Goal: Task Accomplishment & Management: Use online tool/utility

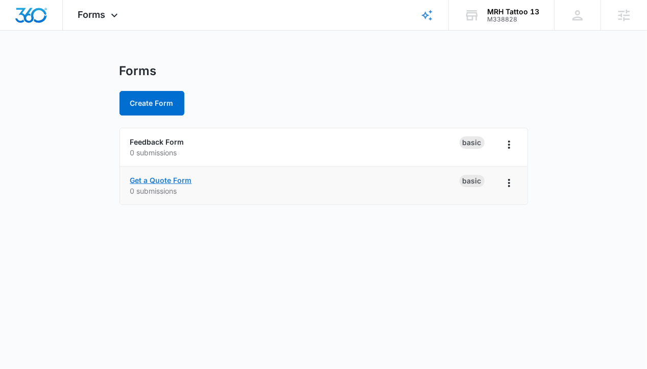
click at [171, 180] on link "Get a Quote Form" at bounding box center [161, 180] width 62 height 9
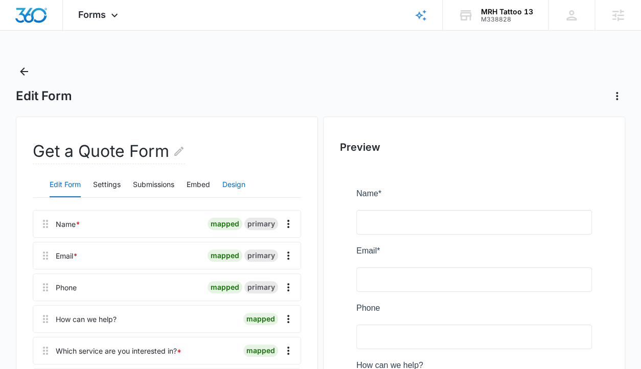
click at [242, 183] on button "Design" at bounding box center [233, 185] width 23 height 25
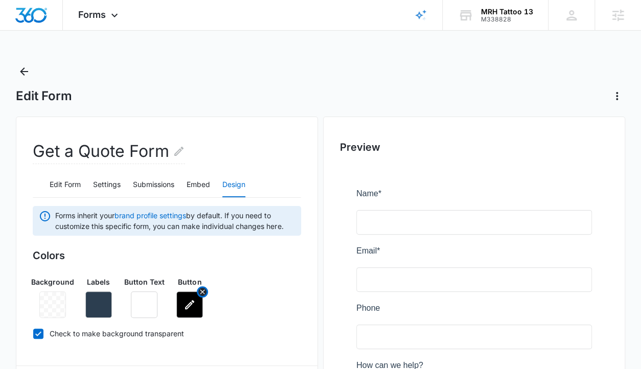
click at [180, 306] on button "button" at bounding box center [189, 304] width 27 height 27
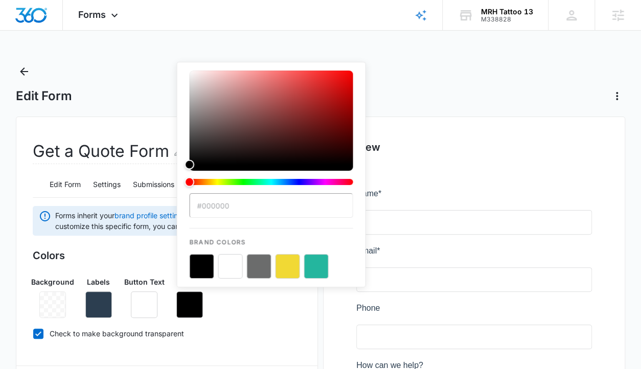
click at [162, 256] on h3 "Colors" at bounding box center [167, 255] width 268 height 15
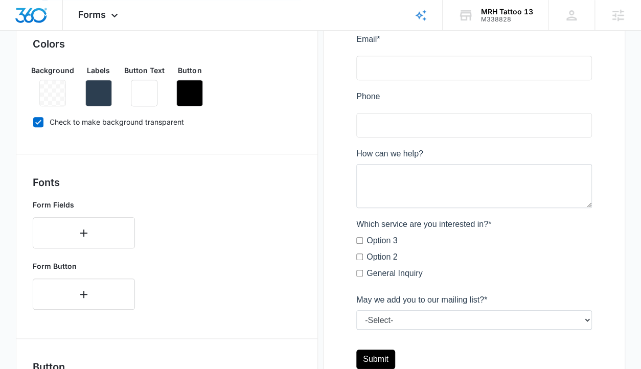
scroll to position [144, 0]
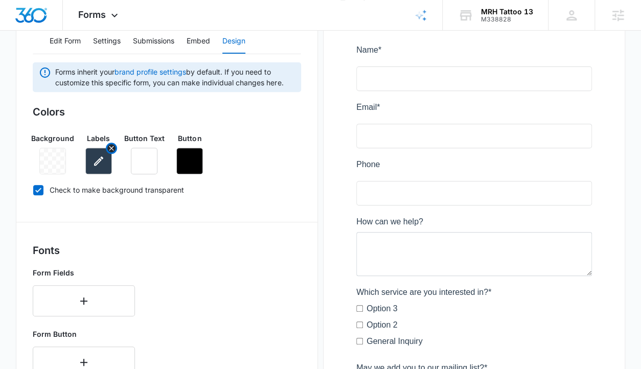
click at [106, 156] on button "button" at bounding box center [98, 161] width 27 height 27
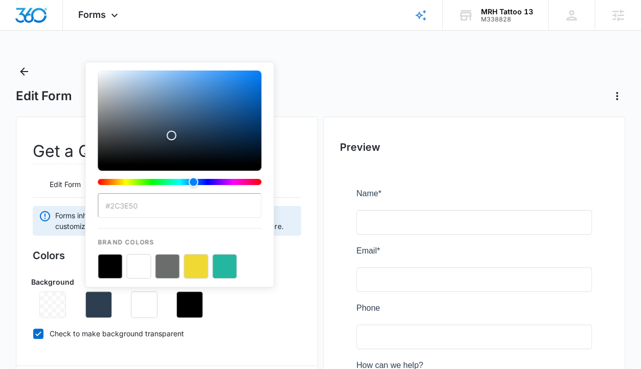
click at [135, 262] on button "color-picker-container" at bounding box center [138, 266] width 25 height 25
type input "#FFFFFF"
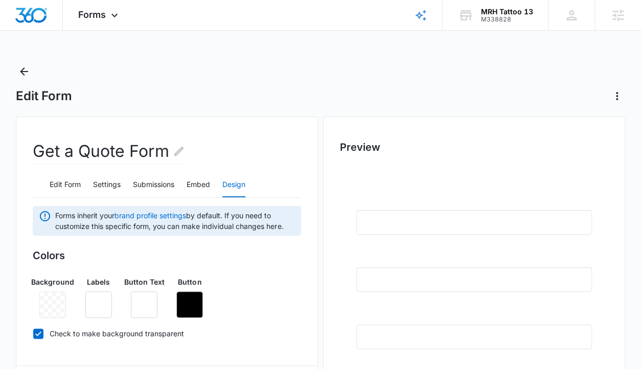
click at [266, 314] on div "Background Labels Button Text Button" at bounding box center [167, 293] width 268 height 50
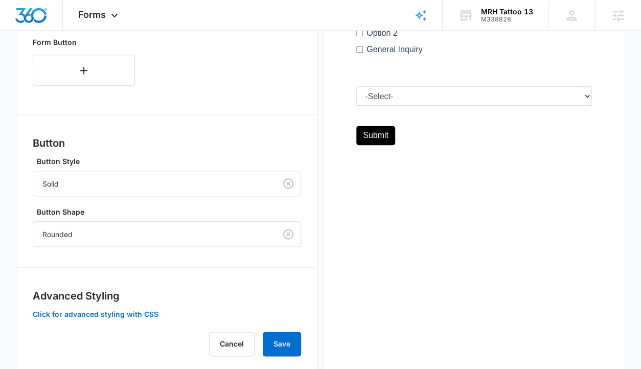
scroll to position [456, 0]
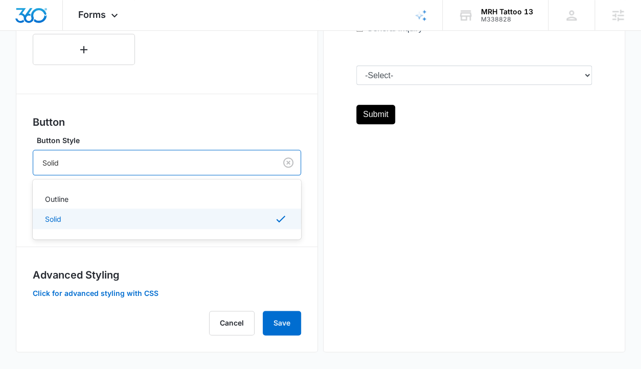
click at [107, 168] on div at bounding box center [152, 162] width 220 height 13
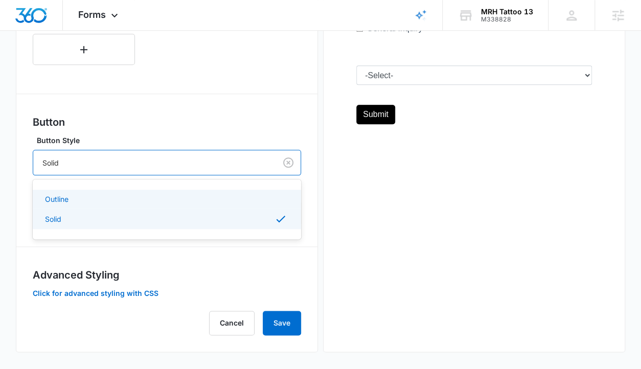
click at [102, 195] on div "Outline" at bounding box center [166, 199] width 242 height 11
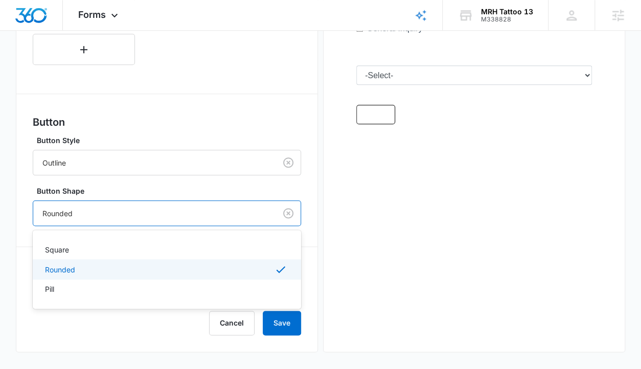
click at [98, 219] on div "Rounded" at bounding box center [154, 213] width 243 height 23
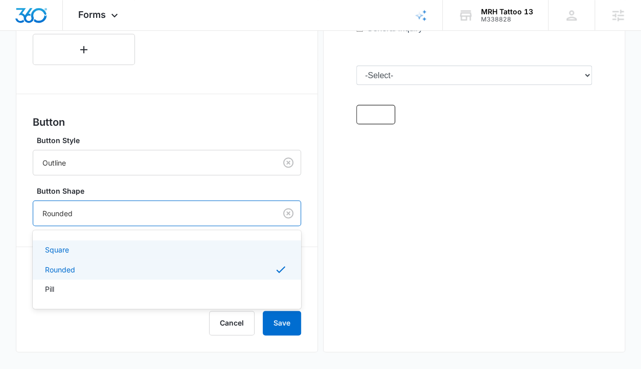
click at [50, 253] on p "Square" at bounding box center [57, 249] width 24 height 11
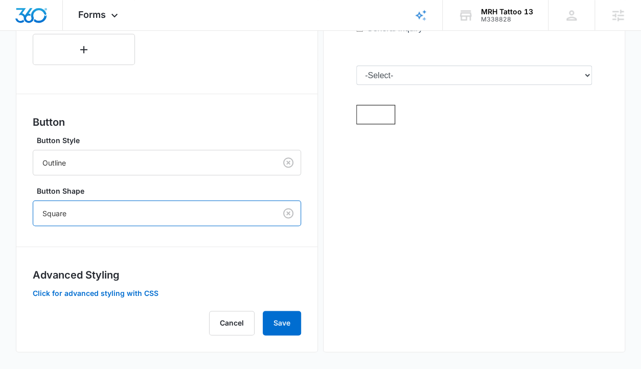
scroll to position [193, 0]
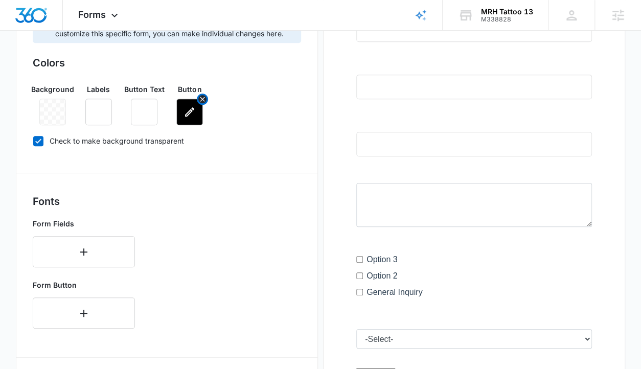
click at [189, 119] on button "button" at bounding box center [189, 112] width 27 height 27
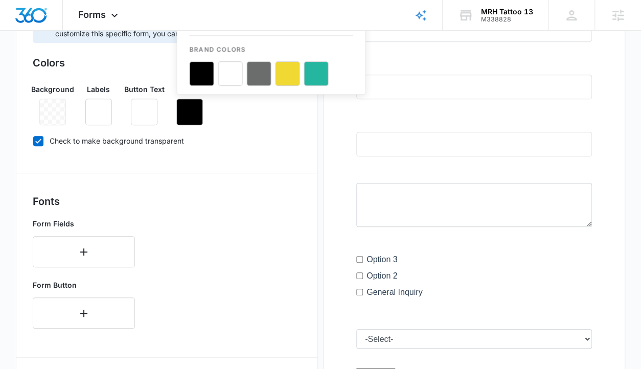
scroll to position [0, 0]
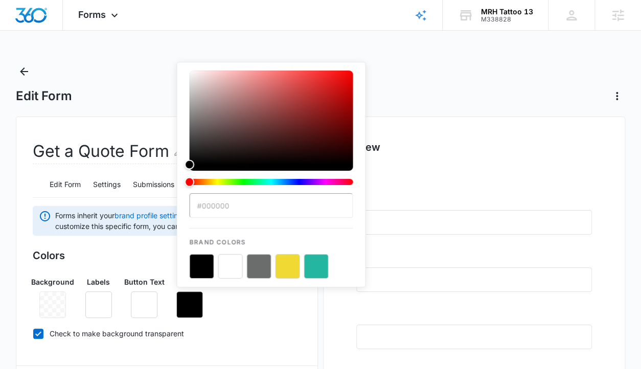
click at [221, 256] on button "color-picker-container" at bounding box center [230, 266] width 25 height 25
type input "#FFFFFF"
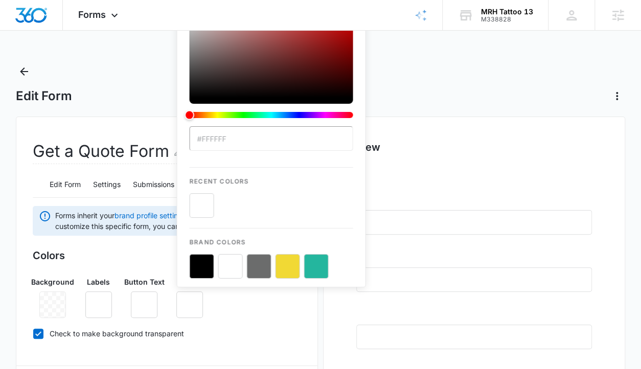
click at [419, 144] on h2 "Preview" at bounding box center [474, 146] width 268 height 15
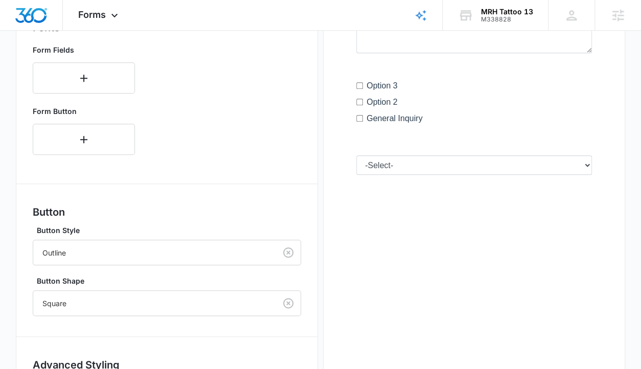
scroll to position [459, 0]
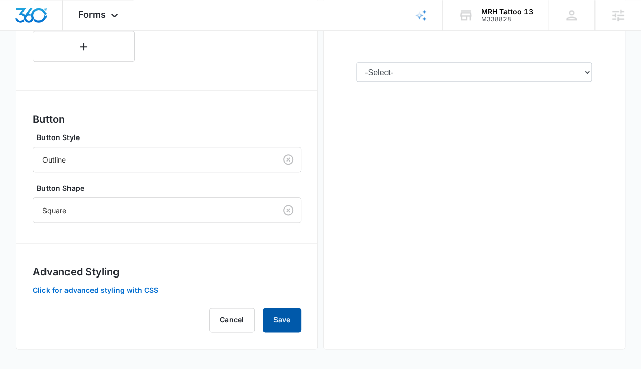
click at [273, 321] on button "Save" at bounding box center [282, 320] width 38 height 25
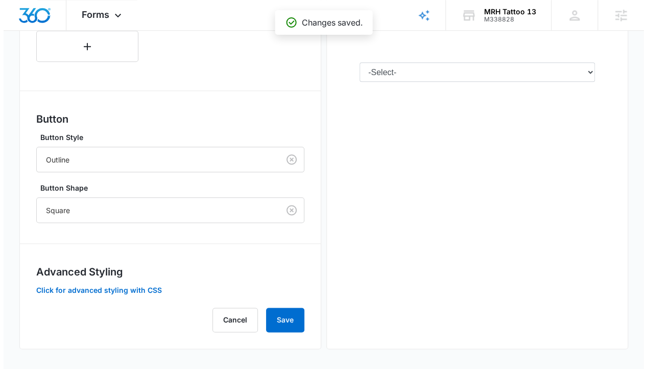
scroll to position [0, 0]
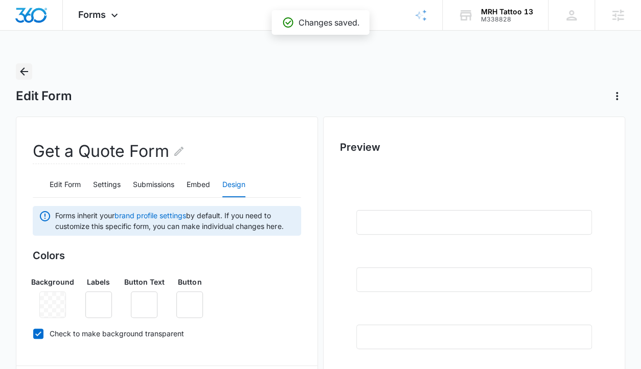
click at [27, 72] on icon "Back" at bounding box center [24, 71] width 12 height 12
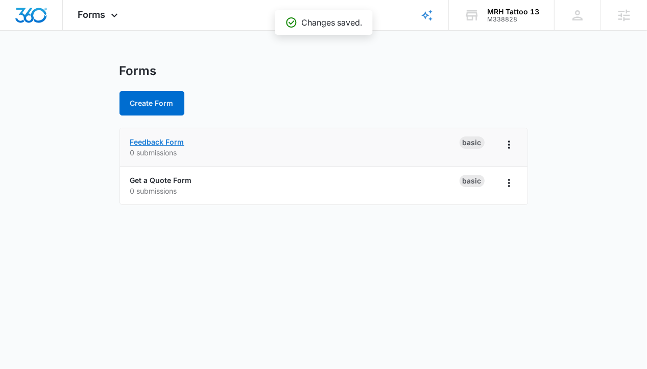
click at [165, 141] on link "Feedback Form" at bounding box center [157, 141] width 54 height 9
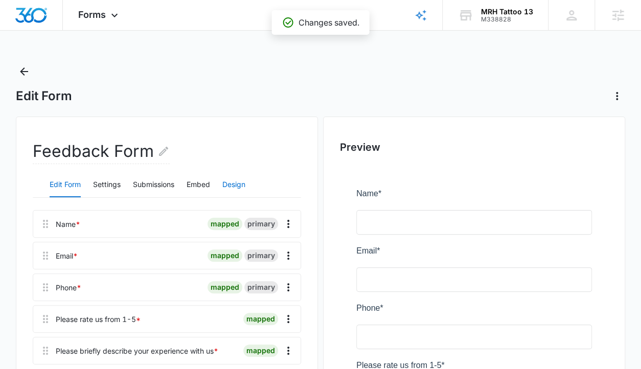
click at [234, 184] on button "Design" at bounding box center [233, 185] width 23 height 25
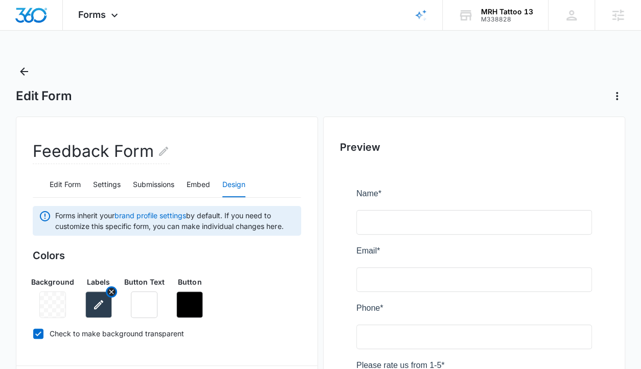
click at [94, 306] on icon "button" at bounding box center [98, 304] width 12 height 12
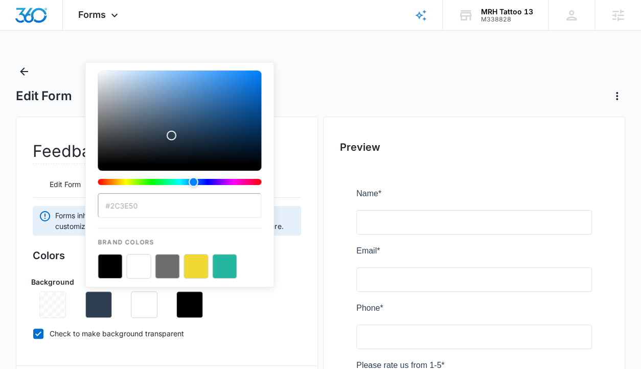
click at [136, 267] on button "color-picker-container" at bounding box center [138, 266] width 25 height 25
type input "#FFFFFF"
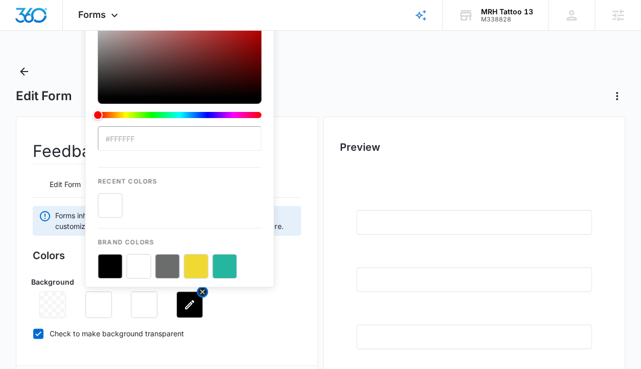
click at [187, 307] on icon "button" at bounding box center [189, 304] width 9 height 9
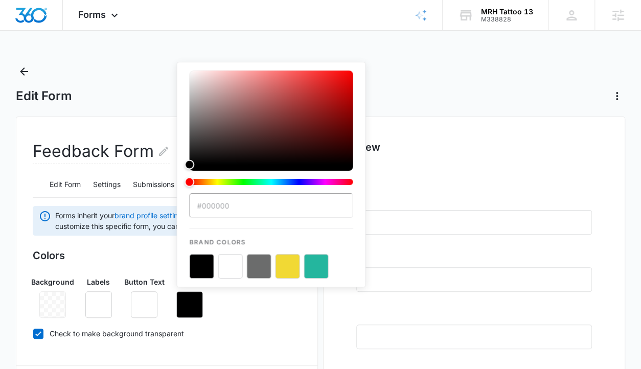
click at [233, 266] on button "color-picker-container" at bounding box center [230, 266] width 25 height 25
type input "#FFFFFF"
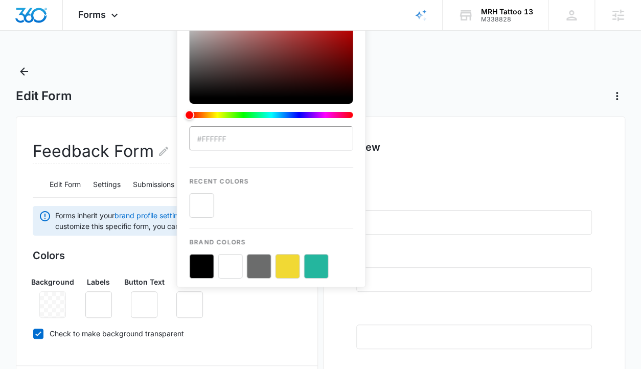
click at [229, 312] on div "Background Labels Button Text Button #FFFFFF Recent Colors Brand Colors" at bounding box center [167, 293] width 268 height 50
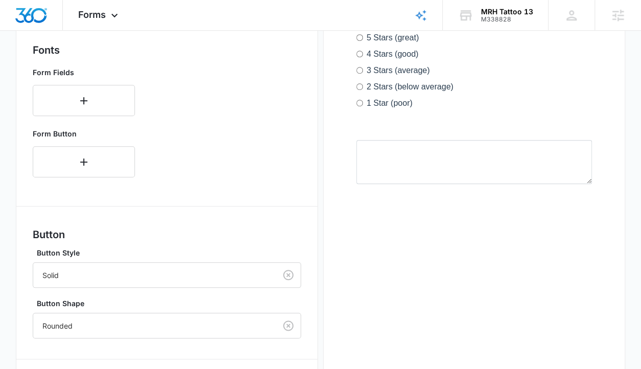
scroll to position [459, 0]
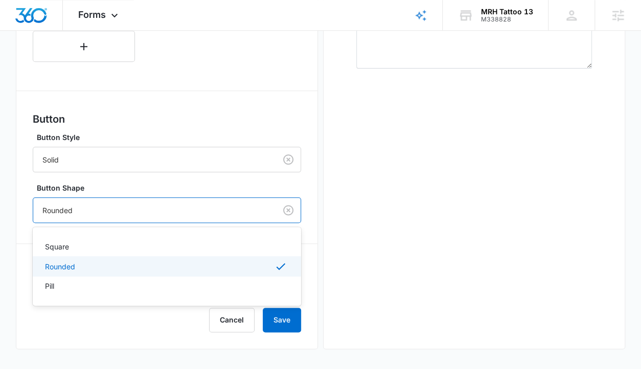
click at [89, 212] on div at bounding box center [152, 210] width 220 height 13
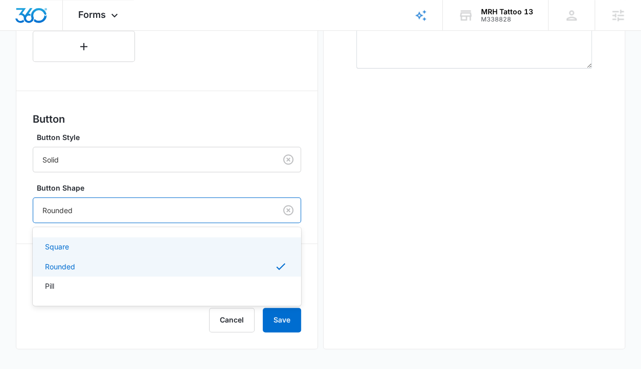
click at [68, 241] on p "Square" at bounding box center [57, 246] width 24 height 11
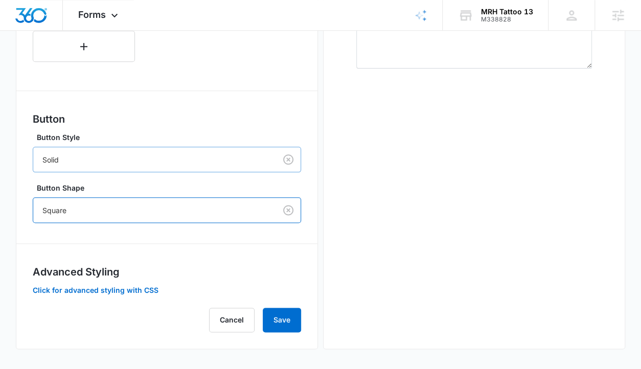
click at [69, 159] on div at bounding box center [152, 159] width 220 height 13
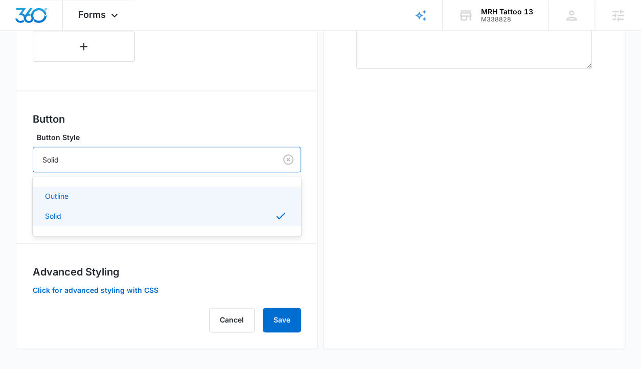
click at [62, 192] on p "Outline" at bounding box center [57, 196] width 24 height 11
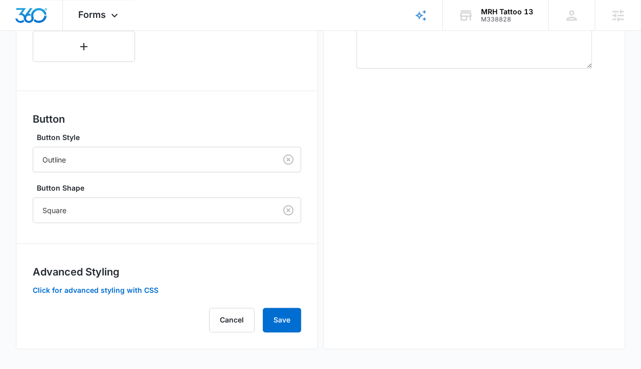
click at [450, 334] on div "Preview" at bounding box center [474, 3] width 302 height 692
click at [289, 329] on button "Save" at bounding box center [282, 320] width 38 height 25
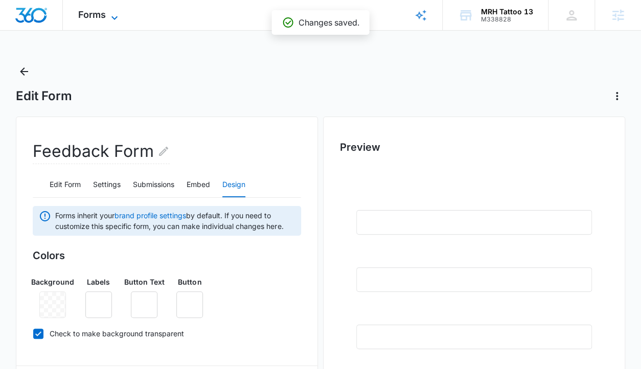
click at [100, 16] on span "Forms" at bounding box center [92, 14] width 28 height 11
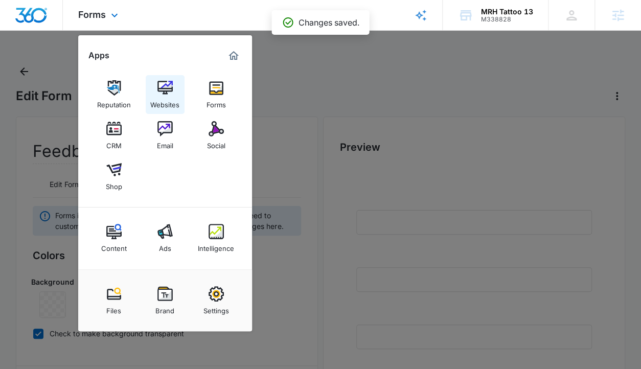
click at [163, 86] on img at bounding box center [164, 87] width 15 height 15
